Goal: Task Accomplishment & Management: Manage account settings

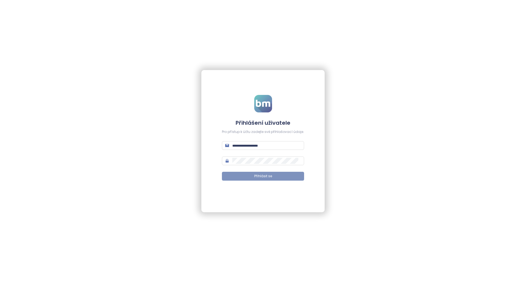
type input "**********"
click at [272, 173] on button "Přihlásit se" at bounding box center [263, 176] width 82 height 9
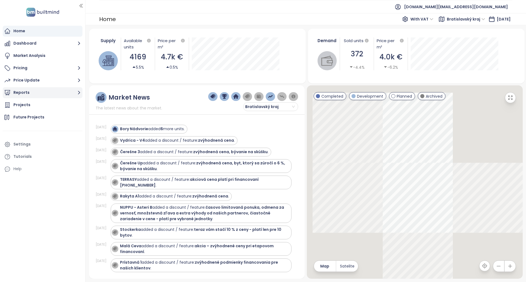
click at [35, 95] on button "Reports" at bounding box center [43, 92] width 80 height 11
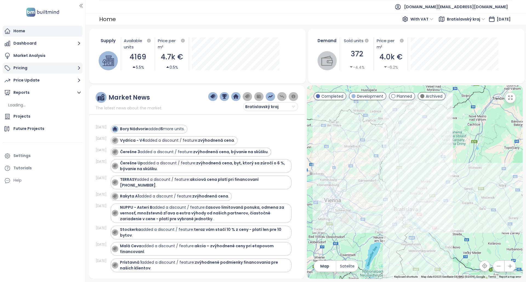
click at [43, 68] on button "Pricing" at bounding box center [43, 68] width 80 height 11
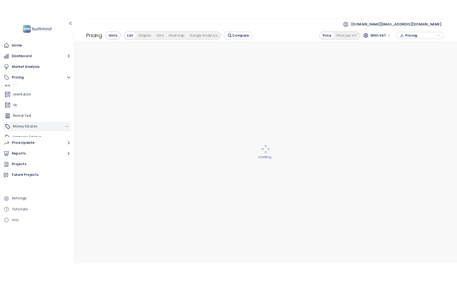
scroll to position [197, 0]
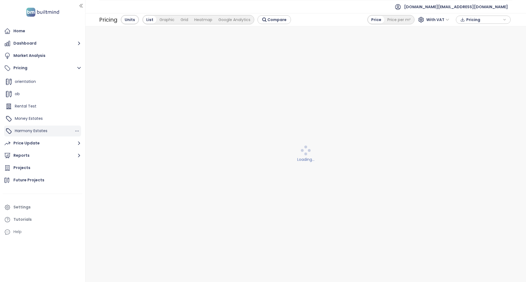
drag, startPoint x: 59, startPoint y: 129, endPoint x: 67, endPoint y: 132, distance: 8.9
click at [59, 129] on div "Harmony Estates" at bounding box center [42, 131] width 77 height 11
click at [54, 130] on div "Harmony Estates" at bounding box center [42, 131] width 77 height 11
click at [32, 121] on span "Money Estates" at bounding box center [29, 118] width 28 height 5
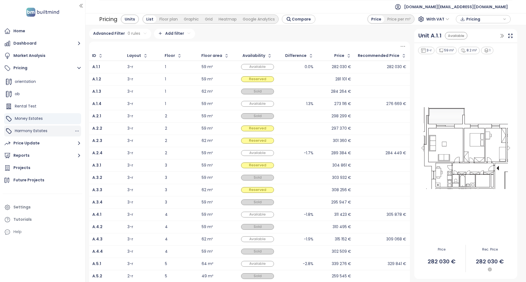
click at [42, 131] on span "Harmony Estates" at bounding box center [31, 130] width 33 height 5
click at [303, 21] on span "Compare" at bounding box center [301, 19] width 19 height 6
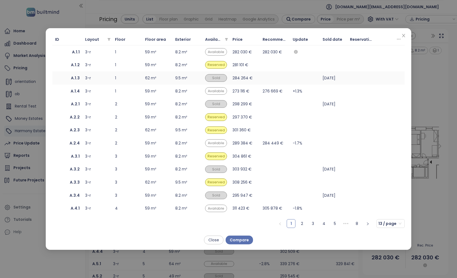
click at [65, 78] on span "A.1.3" at bounding box center [67, 78] width 25 height 6
click at [62, 94] on td "A.1.4" at bounding box center [67, 91] width 30 height 13
click at [63, 107] on span "A.2.1" at bounding box center [67, 104] width 25 height 6
click at [63, 116] on span "A.2.2" at bounding box center [67, 117] width 25 height 6
click at [56, 102] on span "A.2.1" at bounding box center [67, 104] width 25 height 6
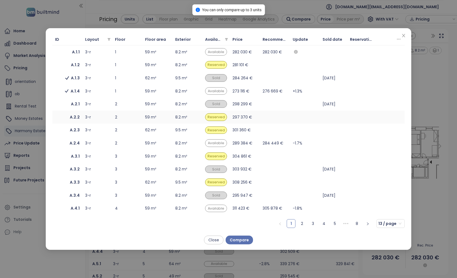
click at [64, 117] on span "A.2.2" at bounding box center [67, 117] width 25 height 6
click at [242, 239] on span "Compare" at bounding box center [239, 240] width 19 height 6
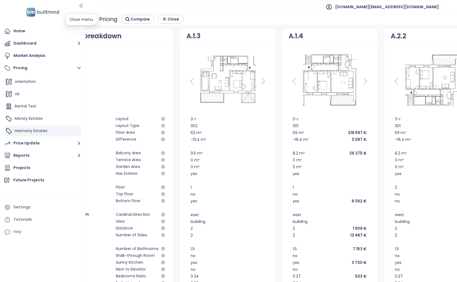
click at [79, 6] on icon "button" at bounding box center [80, 5] width 5 height 5
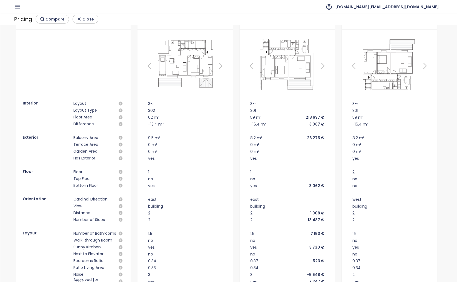
scroll to position [0, 0]
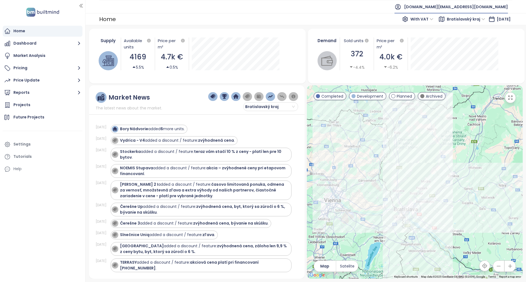
drag, startPoint x: 466, startPoint y: 4, endPoint x: 468, endPoint y: 12, distance: 7.6
click at [467, 5] on span "[DOMAIN_NAME][EMAIL_ADDRESS][DOMAIN_NAME]" at bounding box center [456, 6] width 104 height 13
click at [468, 19] on li "Log out" at bounding box center [480, 22] width 53 height 11
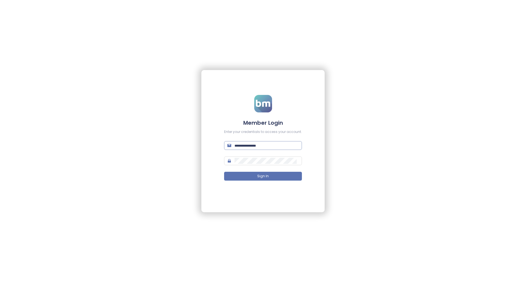
click at [267, 145] on input "text" at bounding box center [266, 146] width 64 height 6
click at [286, 140] on form "**********" at bounding box center [263, 141] width 78 height 92
click at [283, 143] on input "**********" at bounding box center [266, 146] width 64 height 6
type input "**********"
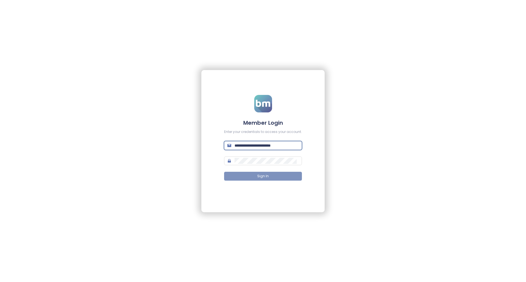
click at [267, 175] on span "Sign In" at bounding box center [263, 176] width 12 height 5
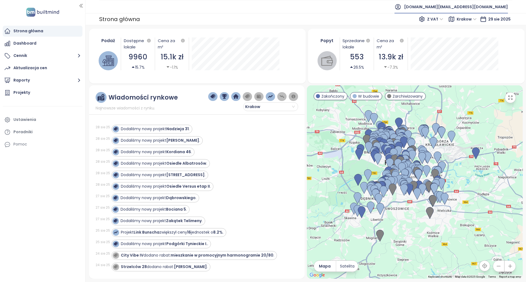
click at [463, 8] on span "[DOMAIN_NAME][EMAIL_ADDRESS][DOMAIN_NAME]" at bounding box center [456, 6] width 104 height 13
click at [465, 21] on span "Wyloguj się" at bounding box center [457, 21] width 21 height 5
